Goal: Task Accomplishment & Management: Use online tool/utility

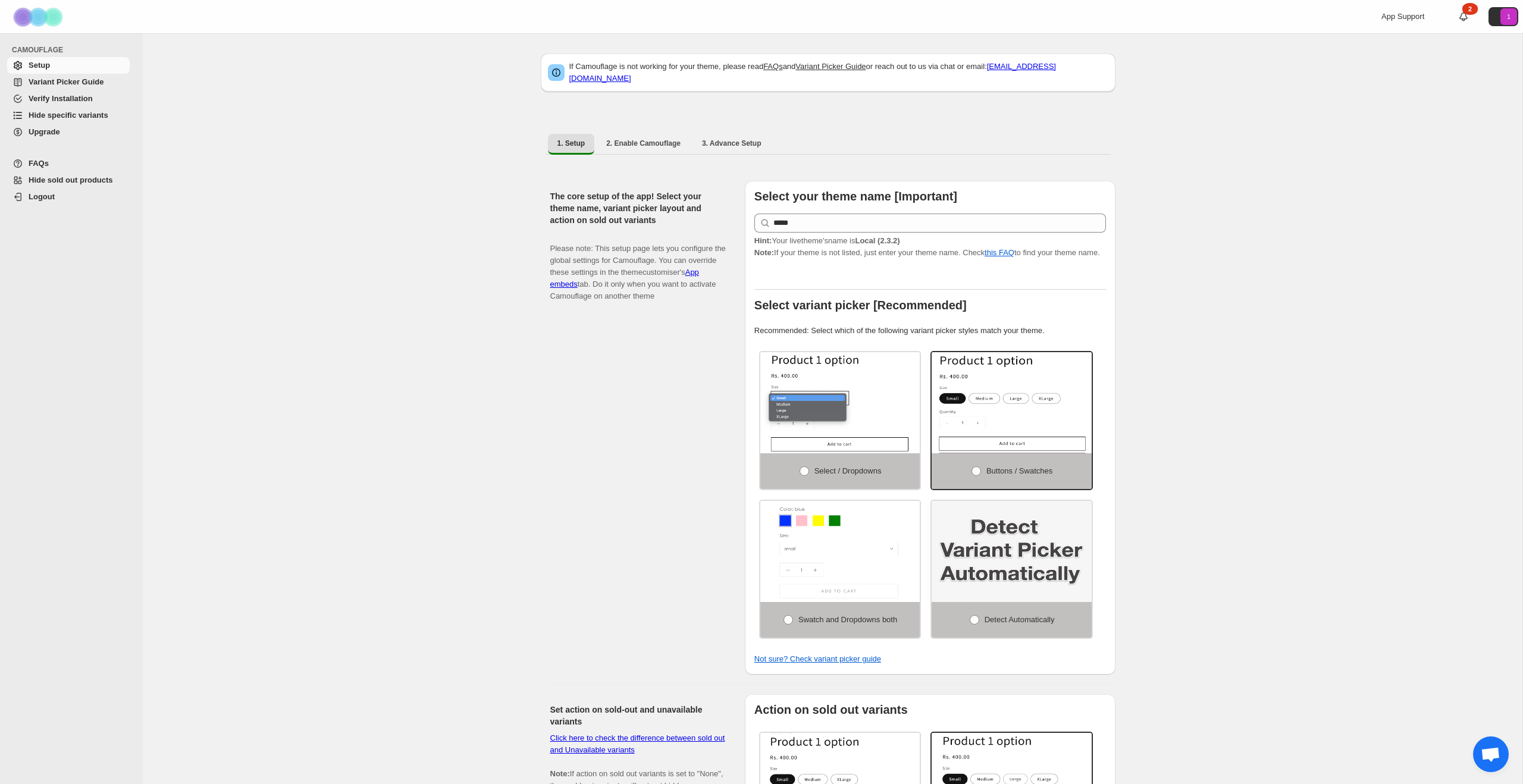
click at [108, 116] on span "Hide specific variants" at bounding box center [68, 115] width 80 height 9
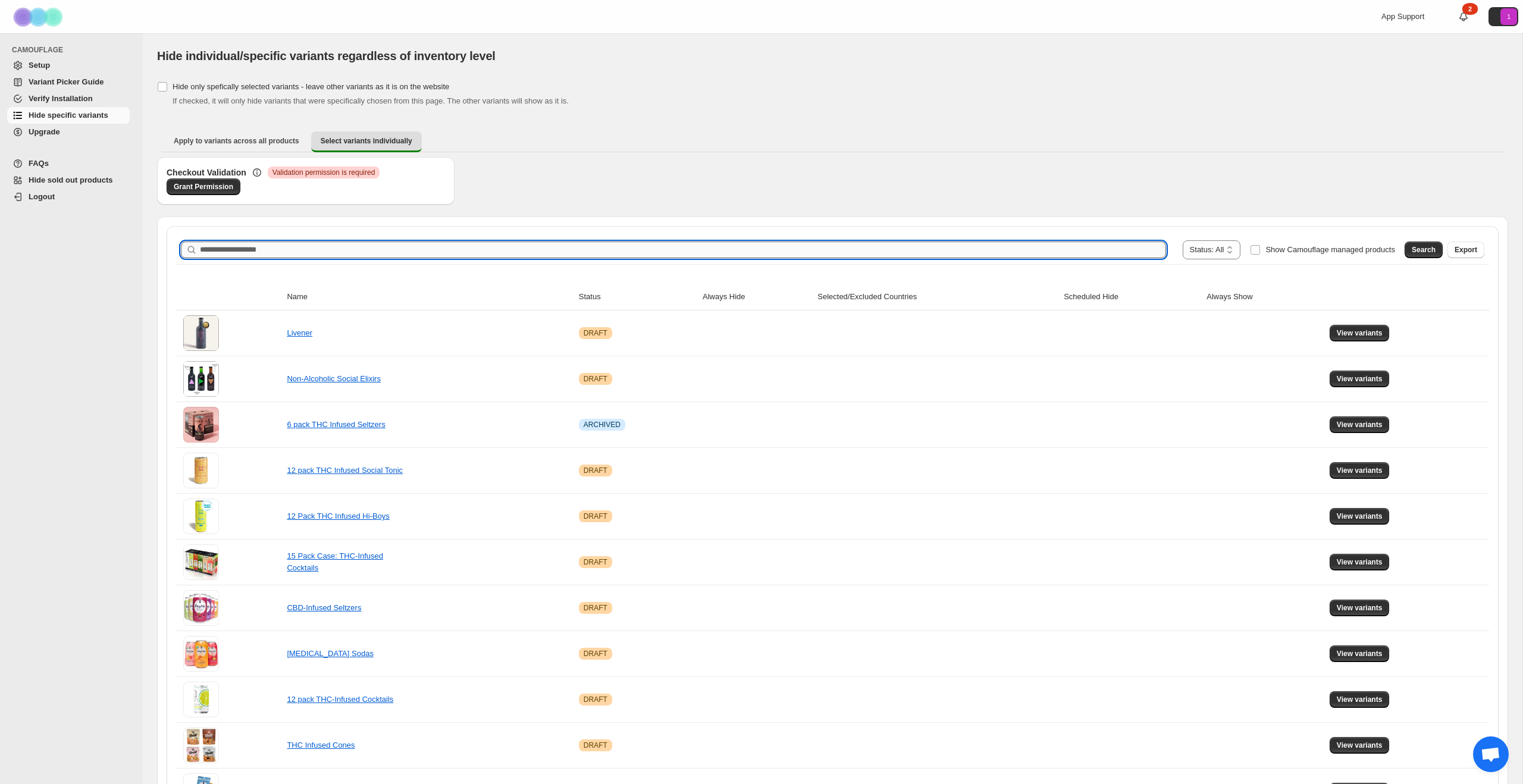
click at [741, 248] on input "Search product name" at bounding box center [682, 249] width 966 height 16
click at [665, 255] on input "Search product name" at bounding box center [682, 249] width 966 height 16
type input "**********"
click at [1426, 252] on span "Search" at bounding box center [1423, 250] width 24 height 10
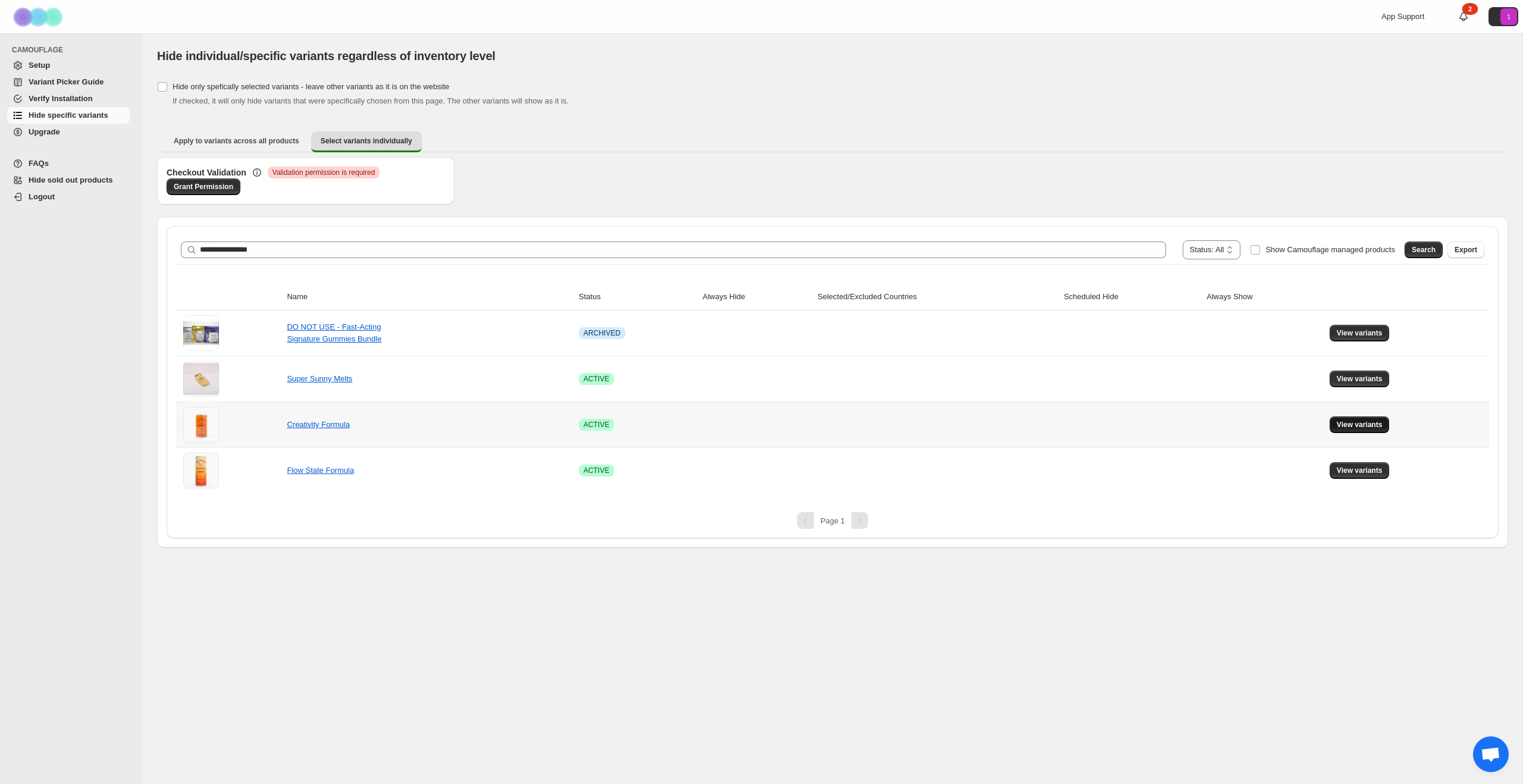
click at [1367, 423] on span "View variants" at bounding box center [1359, 425] width 46 height 10
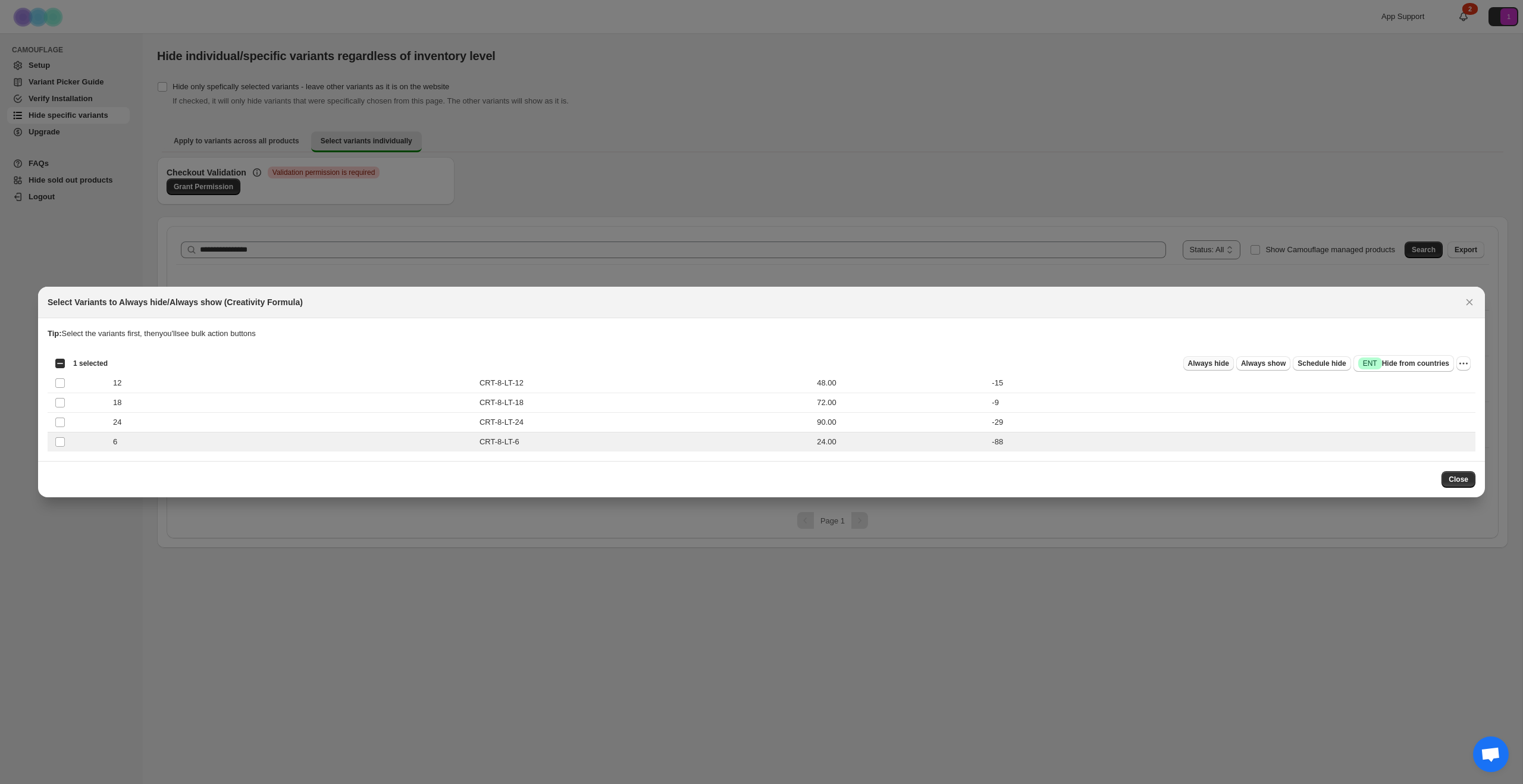
click at [1198, 367] on span "Always hide" at bounding box center [1209, 363] width 41 height 10
